Goal: Transaction & Acquisition: Download file/media

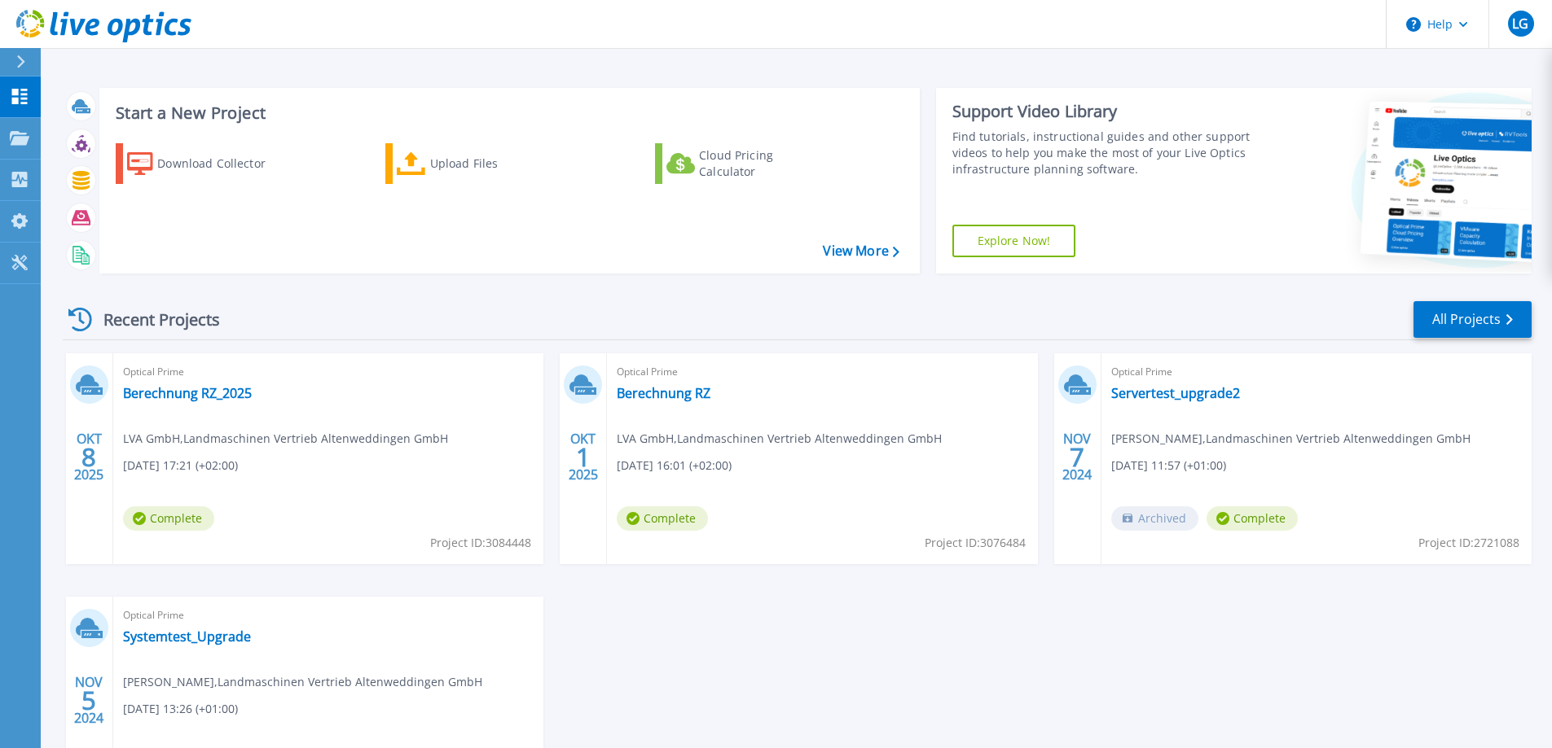
scroll to position [154, 0]
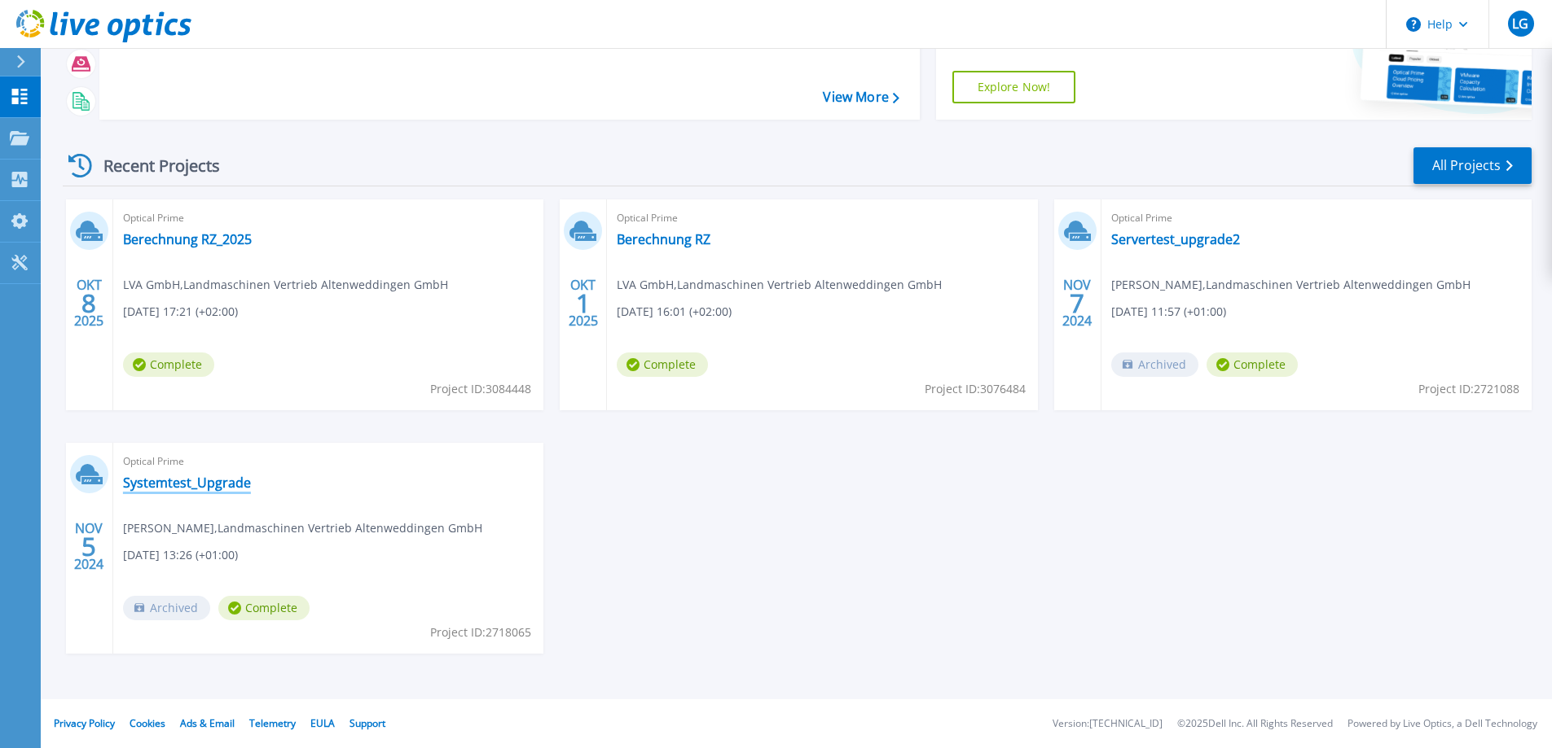
click at [199, 482] on link "Systemtest_Upgrade" at bounding box center [187, 483] width 128 height 16
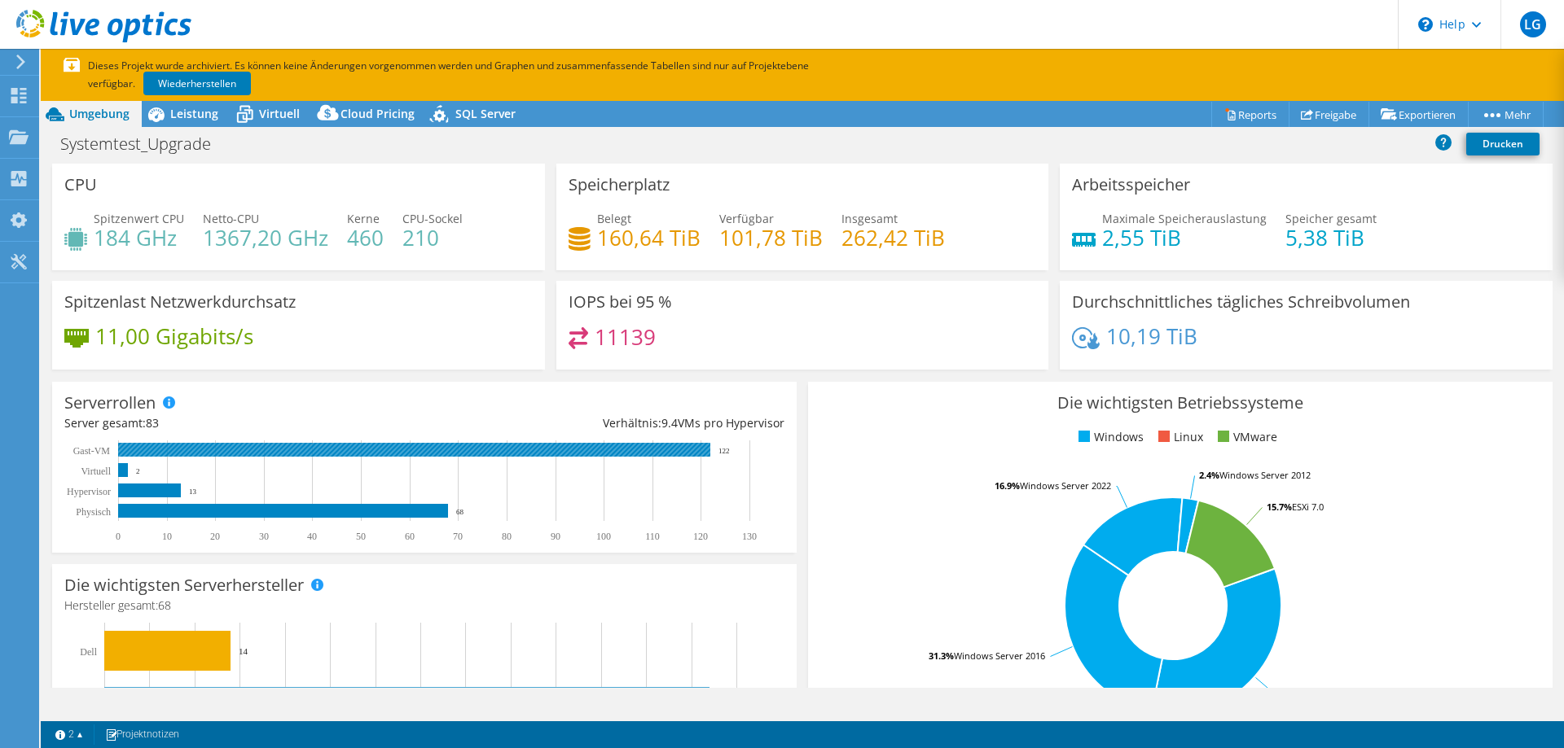
select select "USD"
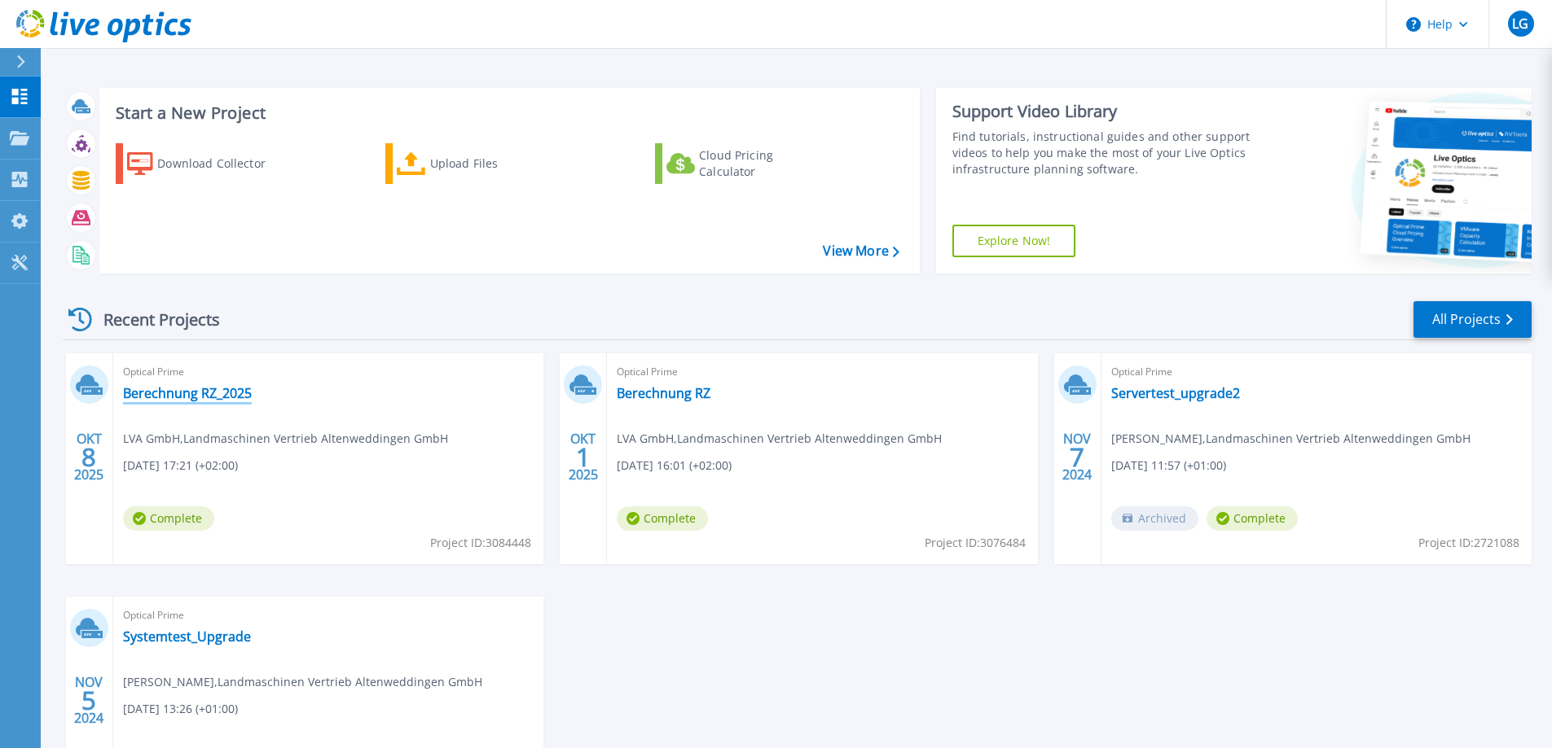
click at [216, 394] on link "Berechnung RZ_2025" at bounding box center [187, 393] width 129 height 16
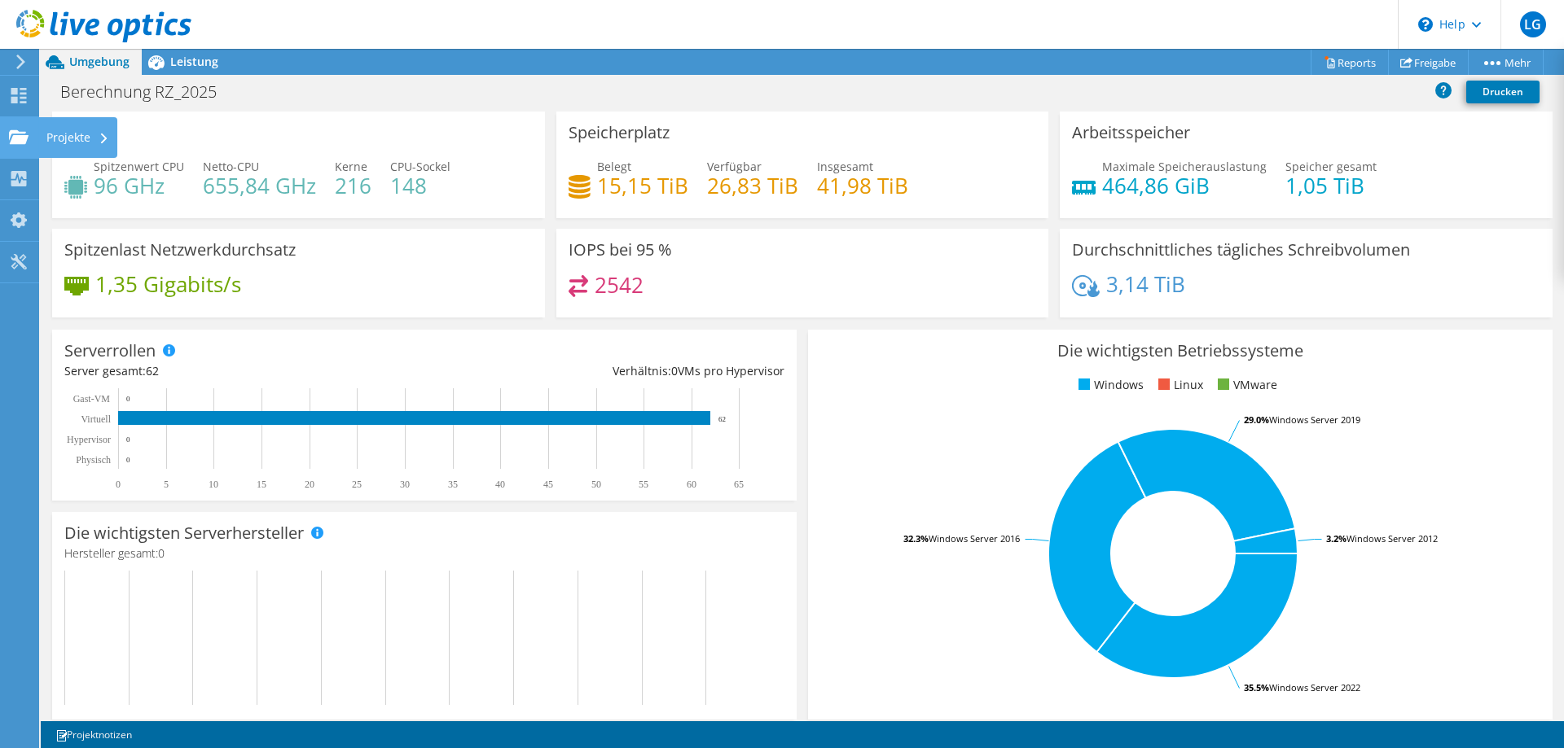
click at [17, 142] on use at bounding box center [19, 136] width 20 height 14
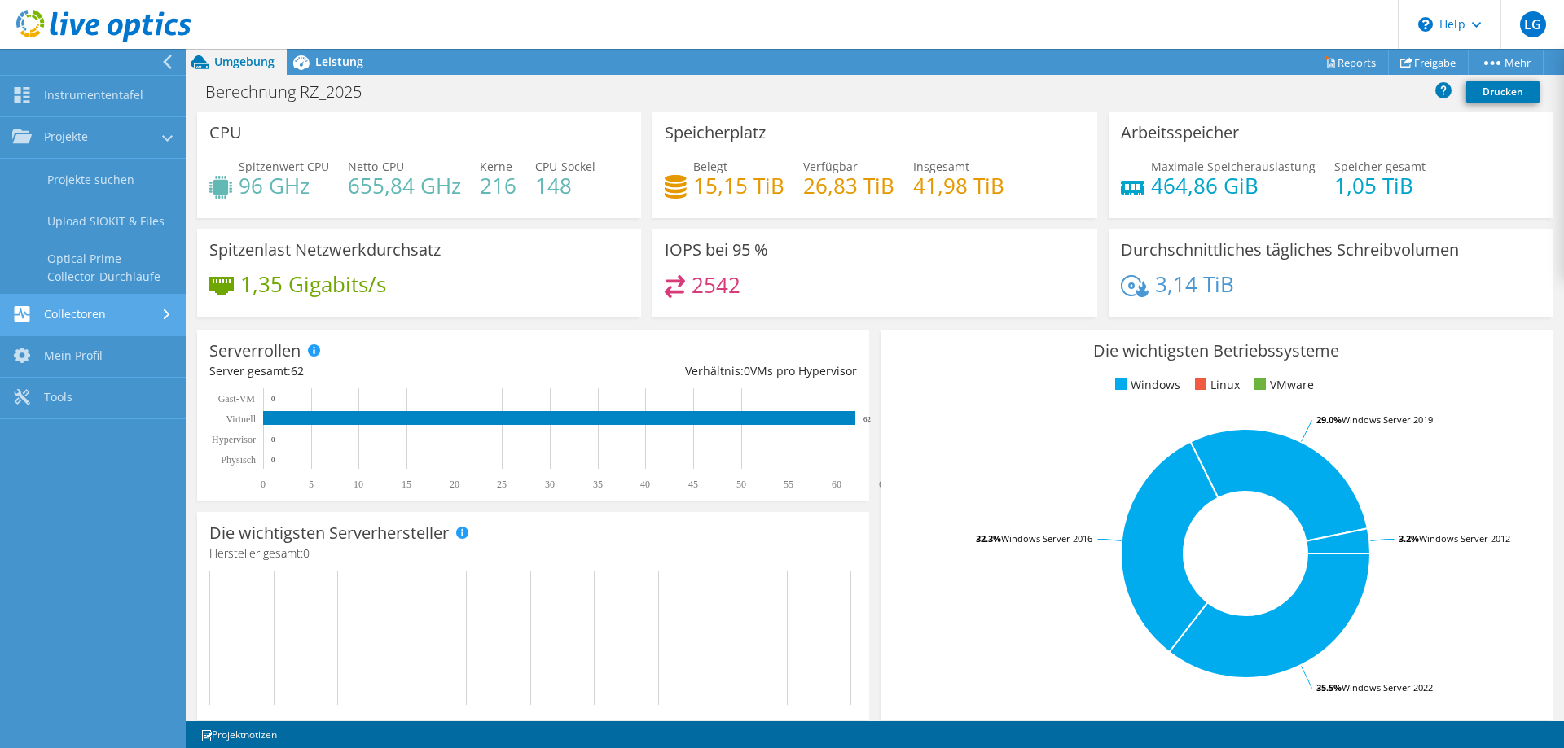
click at [99, 309] on link "Collectoren" at bounding box center [93, 316] width 186 height 42
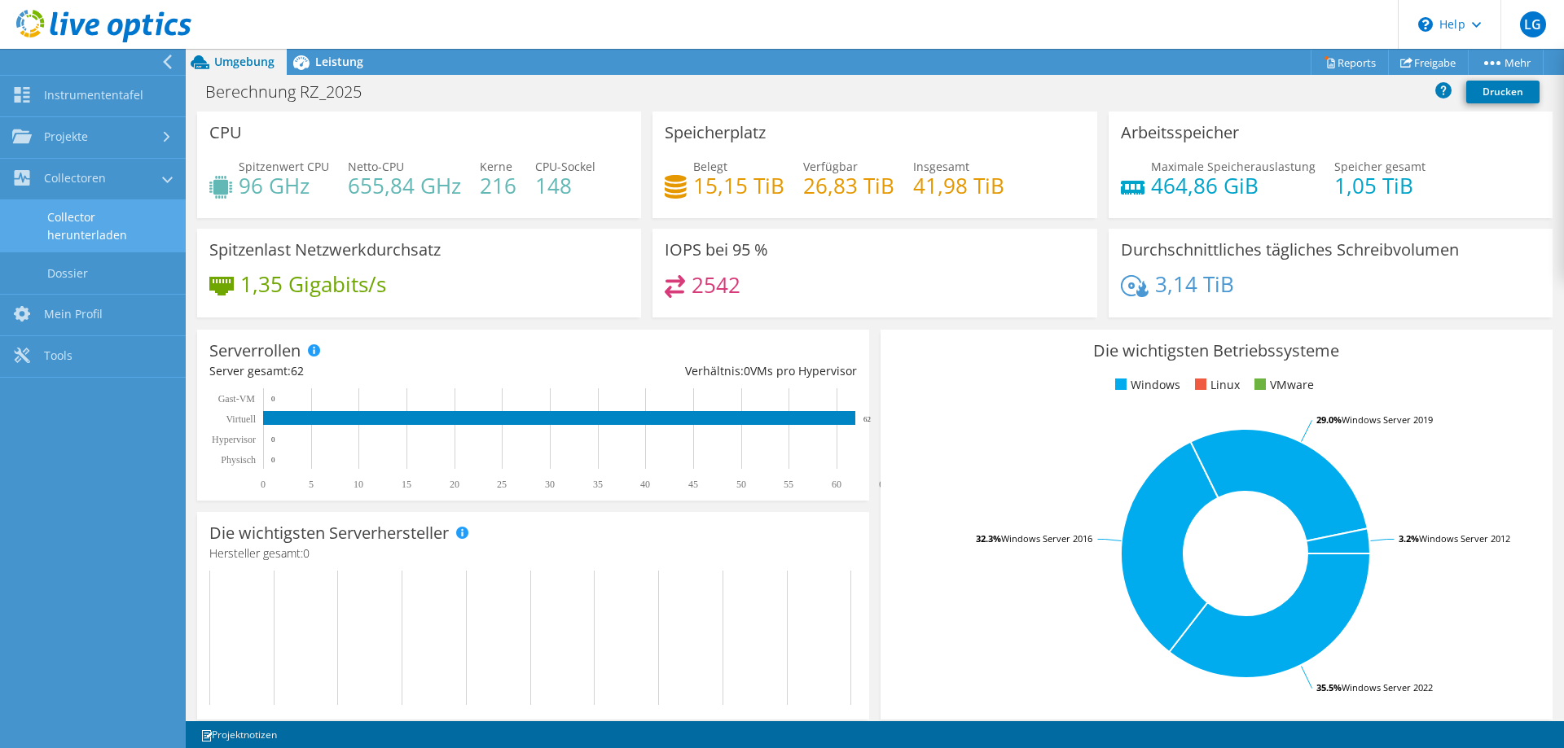
click at [89, 230] on link "Collector herunterladen" at bounding box center [93, 226] width 186 height 52
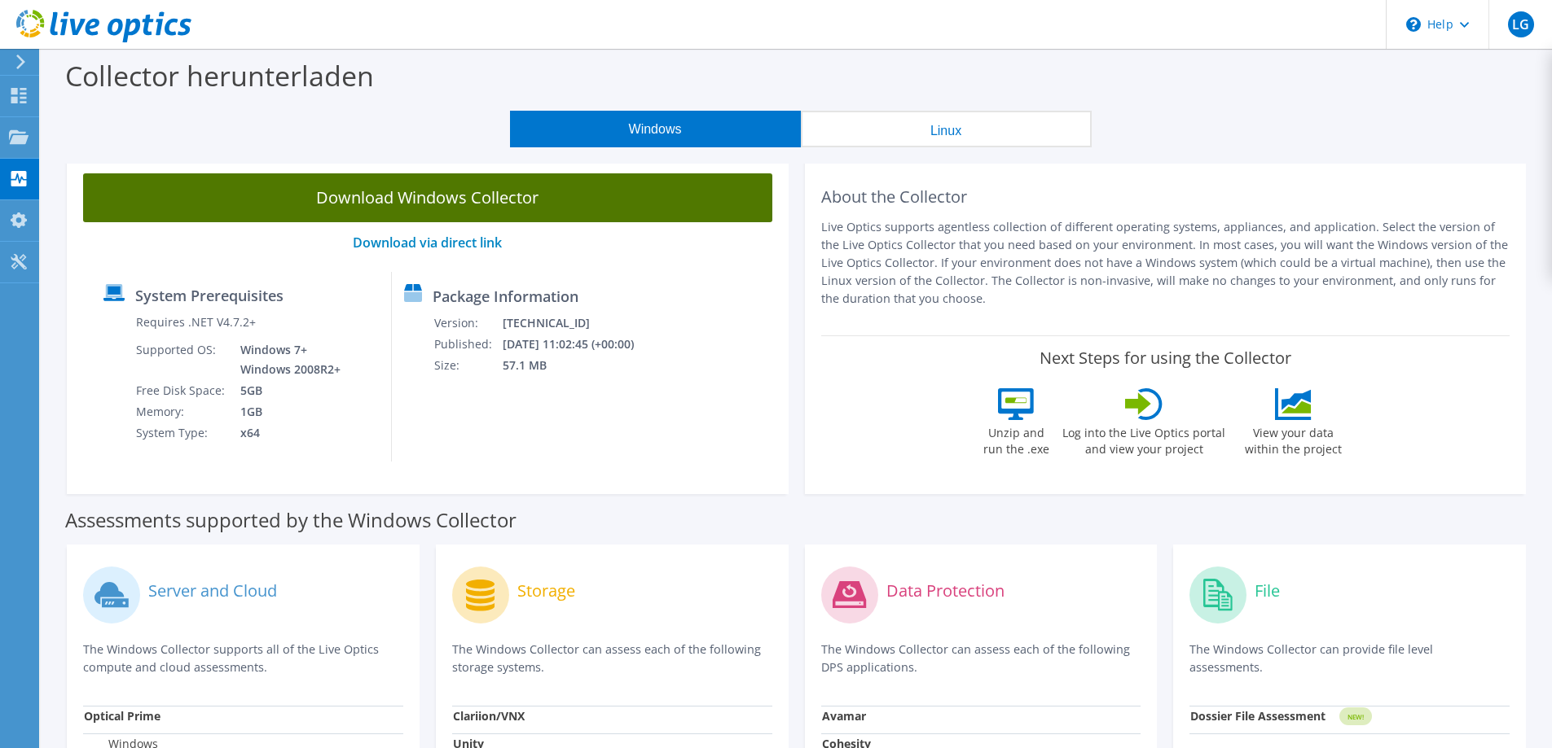
click at [335, 208] on link "Download Windows Collector" at bounding box center [427, 197] width 689 height 49
